Goal: Task Accomplishment & Management: Manage account settings

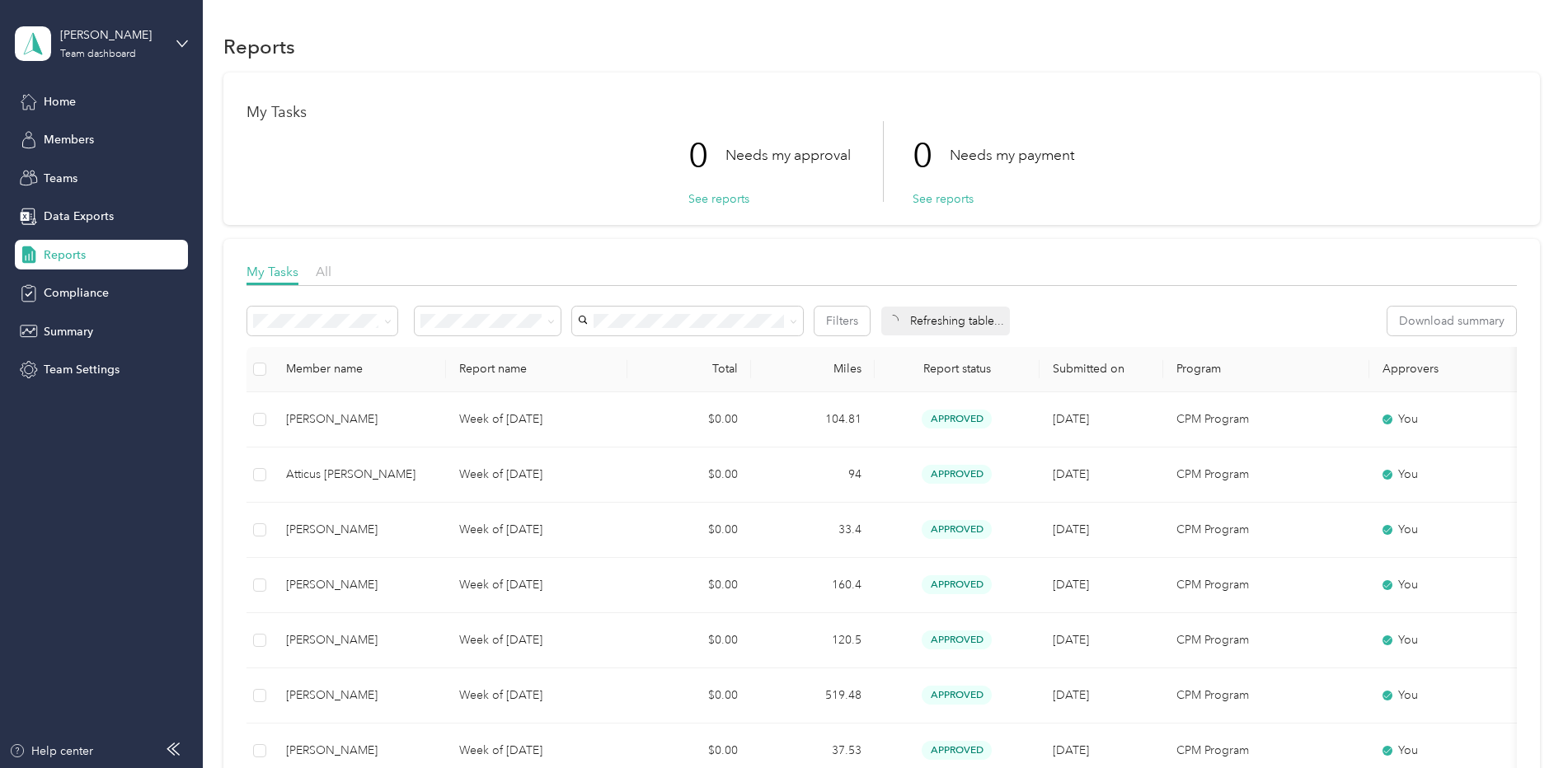
click at [58, 255] on span "Reports" at bounding box center [64, 255] width 42 height 17
